Goal: Navigation & Orientation: Find specific page/section

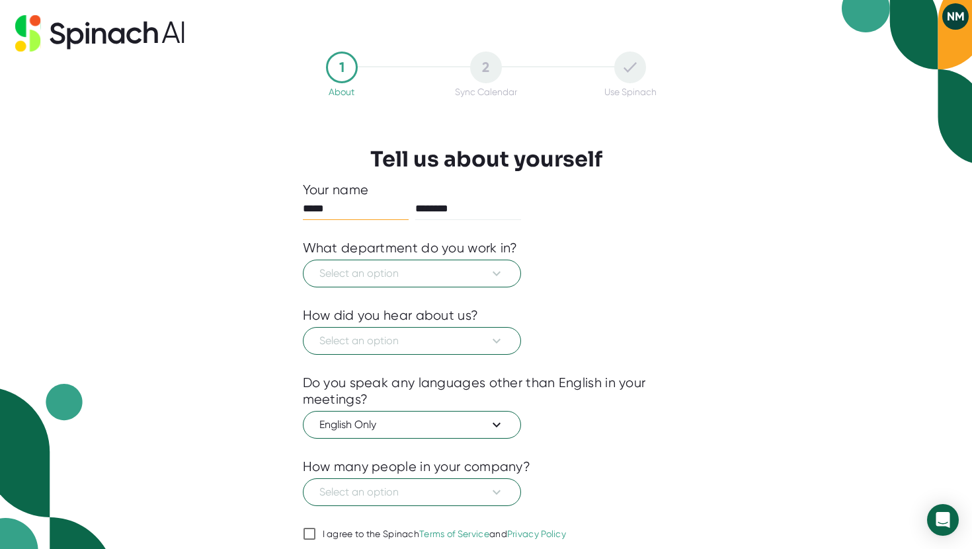
click at [958, 24] on button "NM" at bounding box center [955, 16] width 26 height 26
click at [795, 247] on div at bounding box center [486, 274] width 972 height 549
